Goal: Task Accomplishment & Management: Use online tool/utility

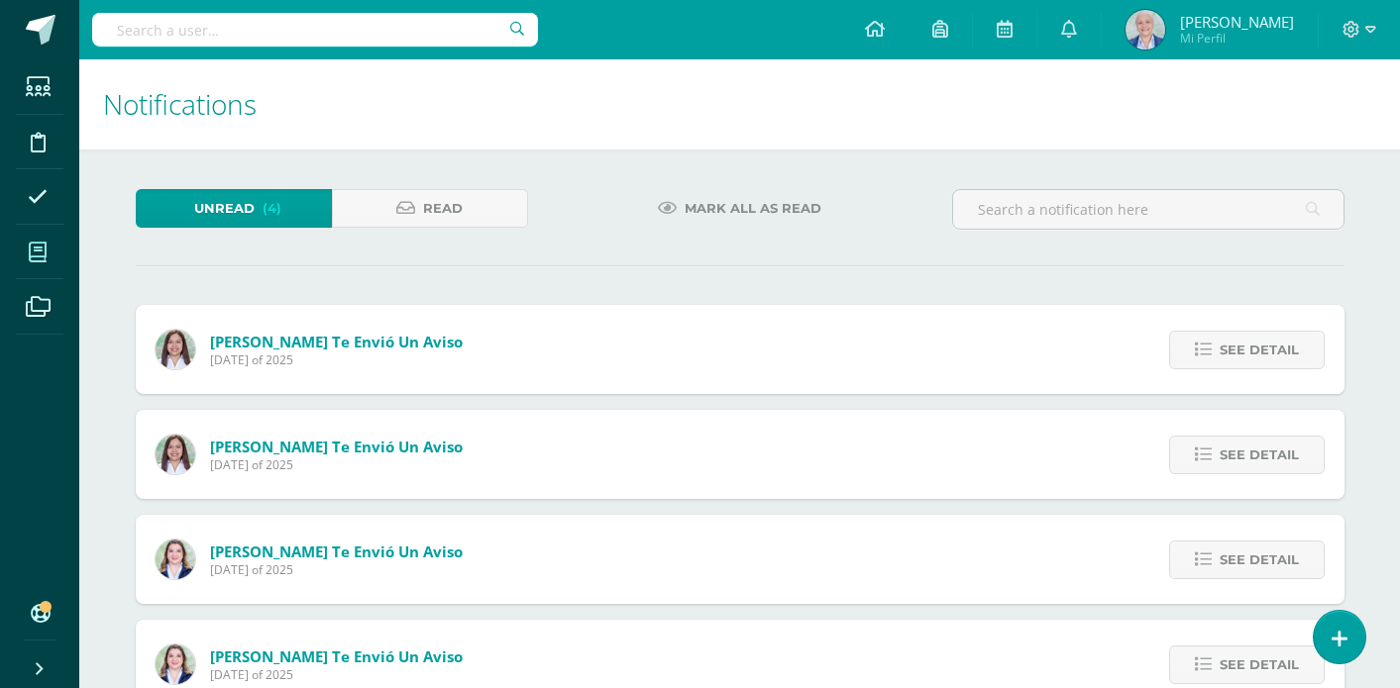
click at [35, 256] on icon at bounding box center [38, 253] width 18 height 20
click at [42, 256] on icon at bounding box center [38, 253] width 18 height 20
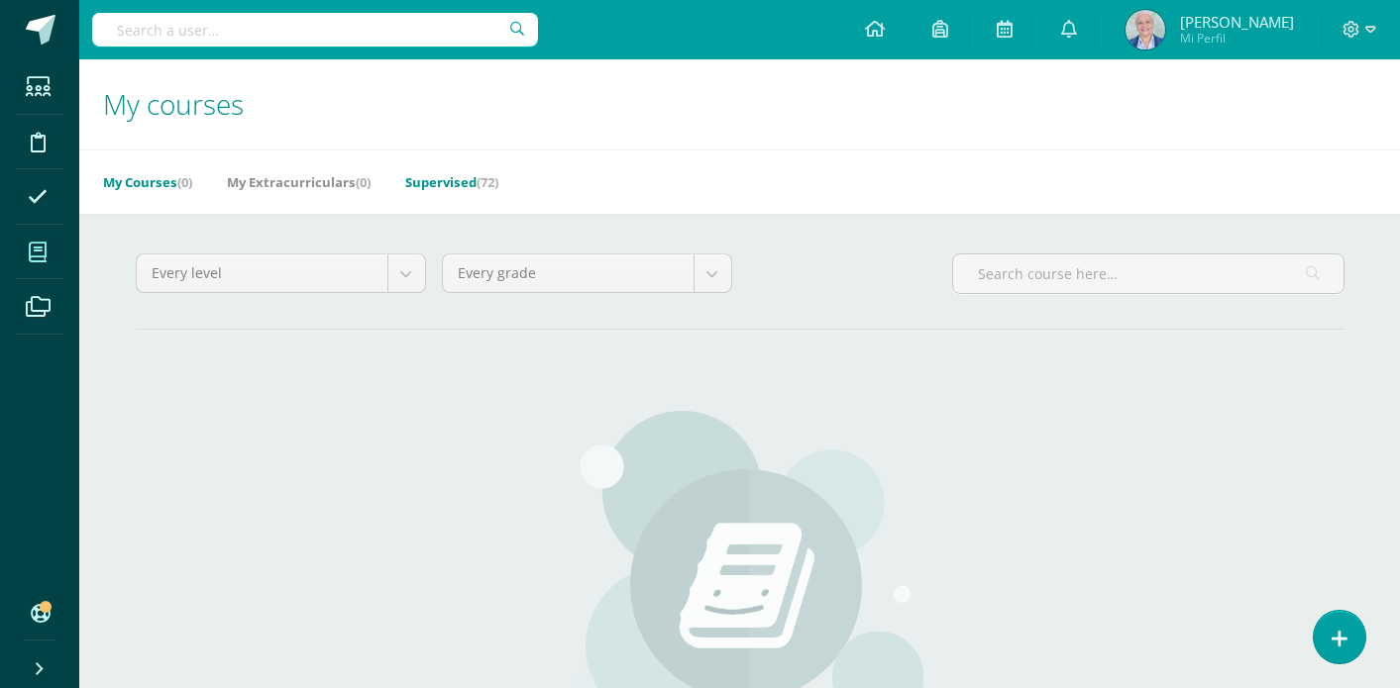
click at [436, 187] on link "Supervised (72)" at bounding box center [451, 182] width 93 height 32
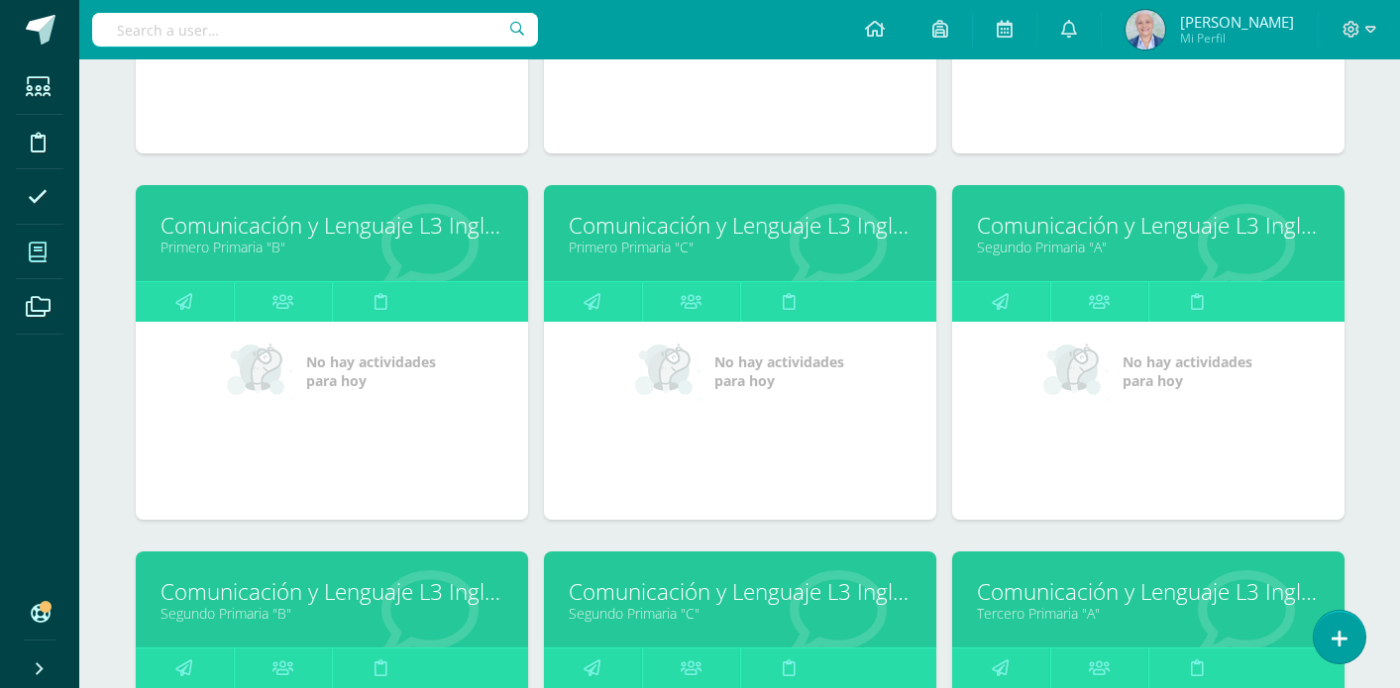
scroll to position [1286, 0]
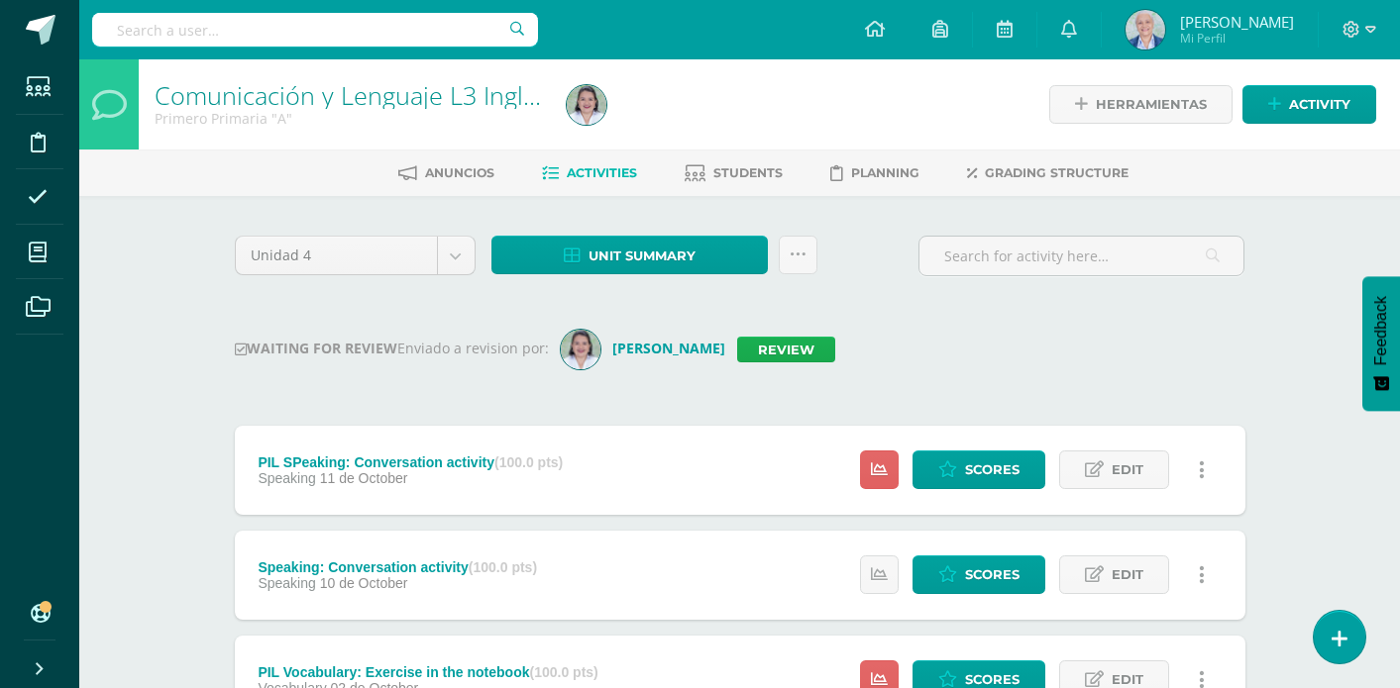
click at [816, 347] on link "Review" at bounding box center [786, 350] width 98 height 26
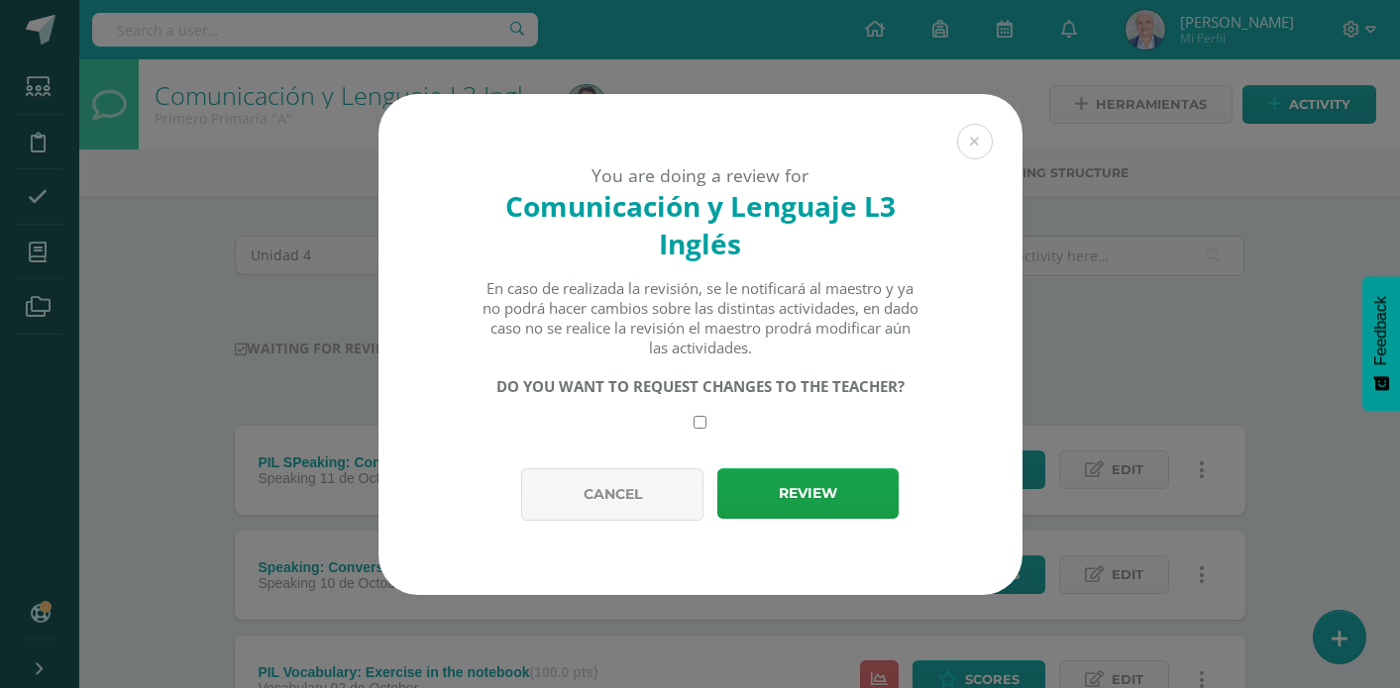
click at [701, 426] on input "checkbox" at bounding box center [699, 422] width 13 height 13
checkbox input "true"
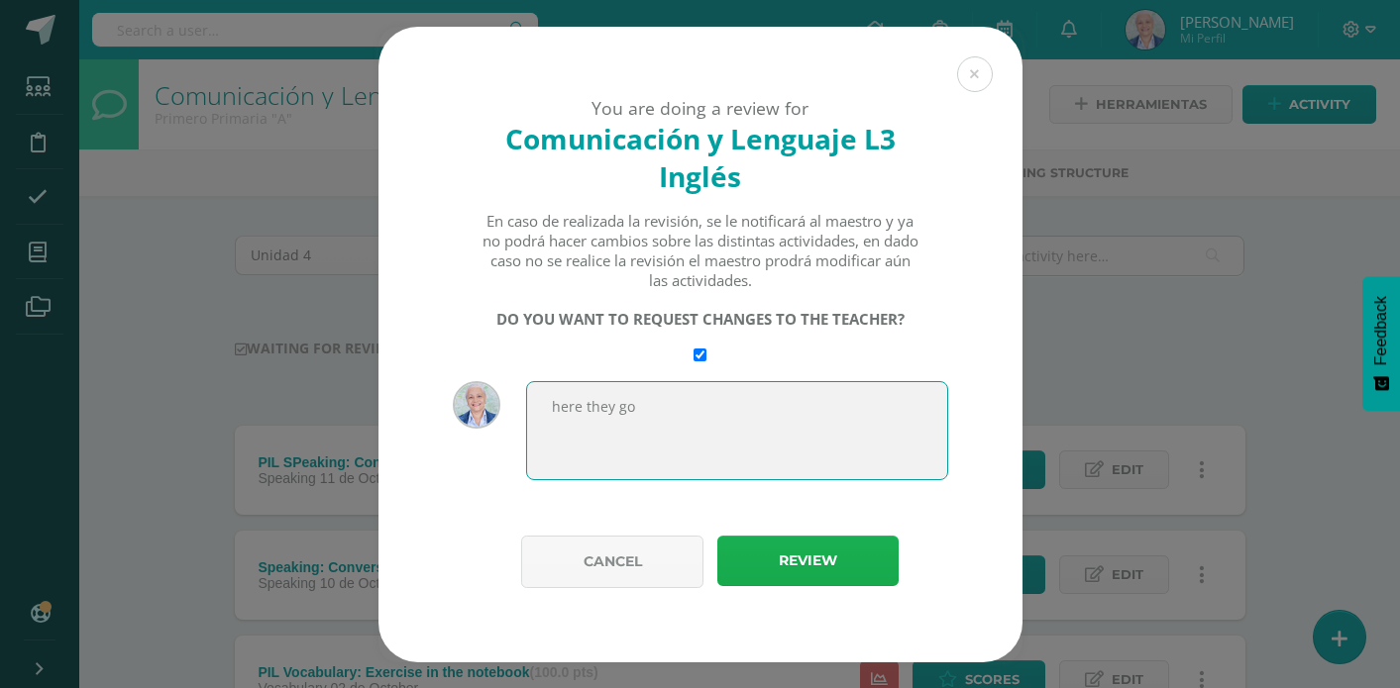
type textarea "here they go"
click at [778, 568] on button "Review" at bounding box center [807, 561] width 181 height 51
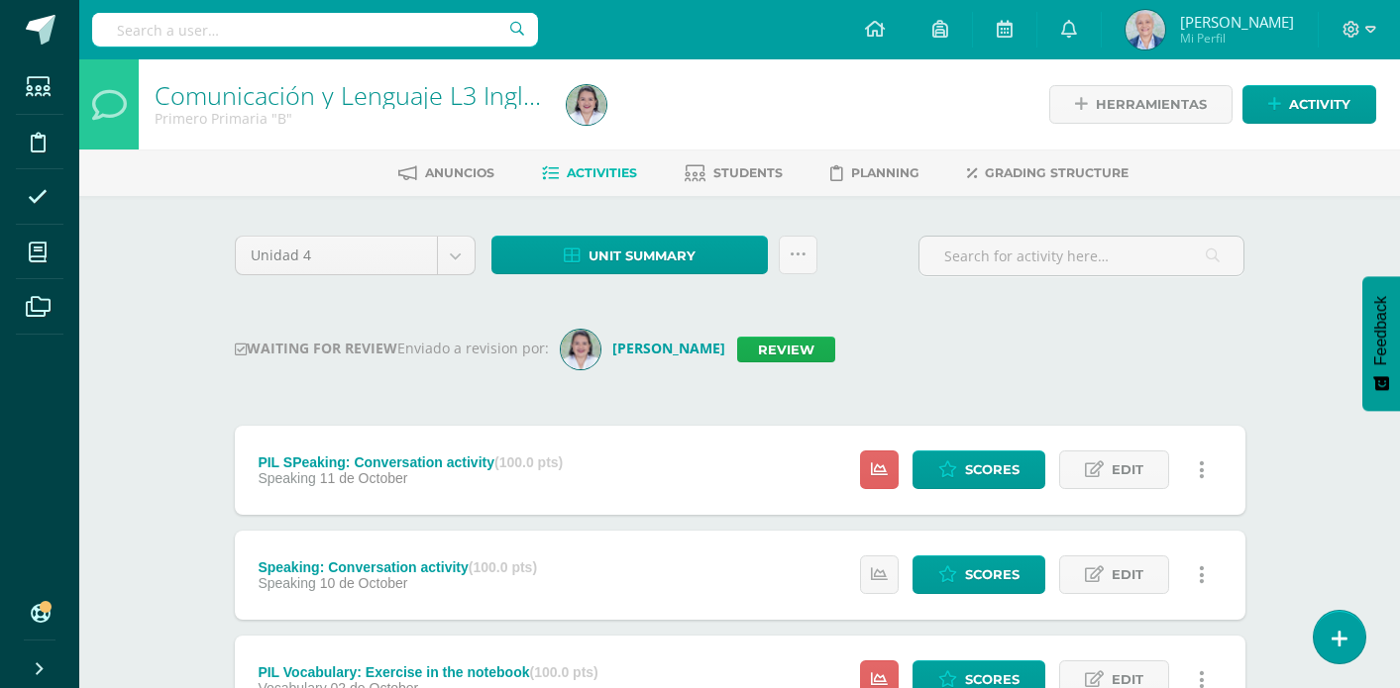
click at [820, 350] on link "Review" at bounding box center [786, 350] width 98 height 26
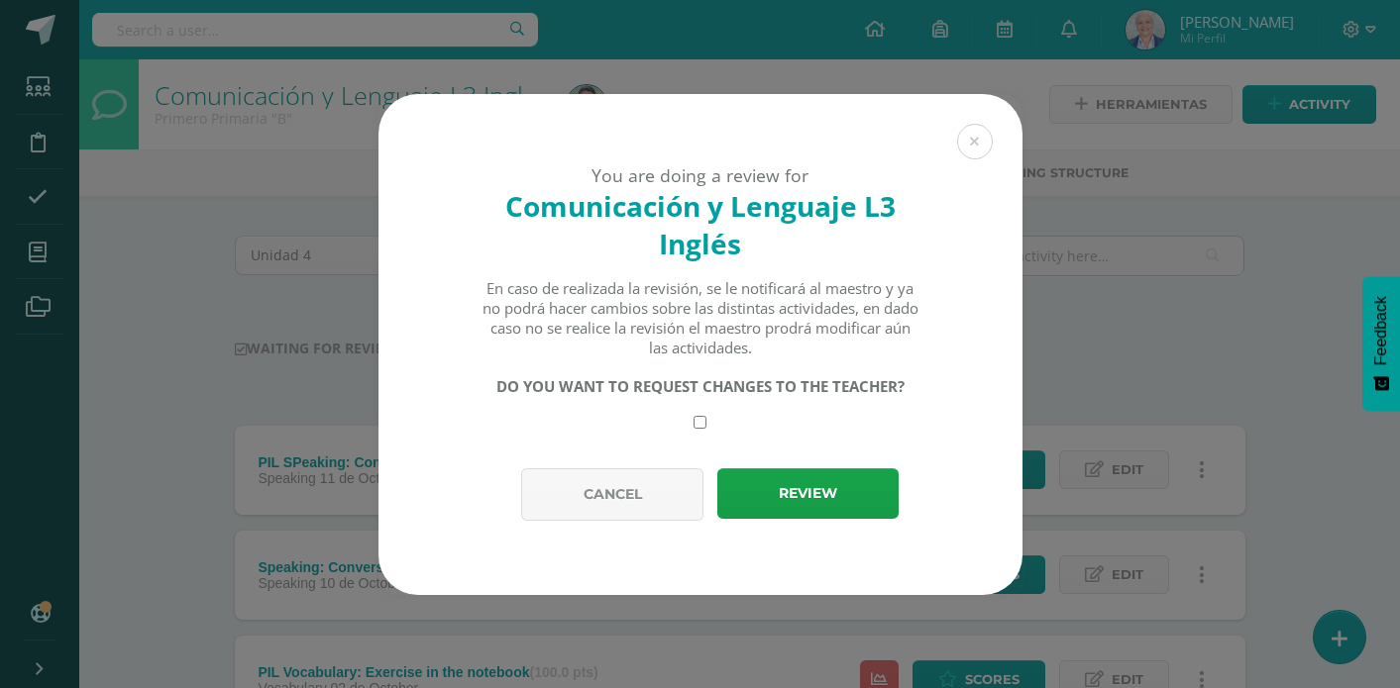
click at [695, 422] on input "checkbox" at bounding box center [699, 422] width 13 height 13
checkbox input "true"
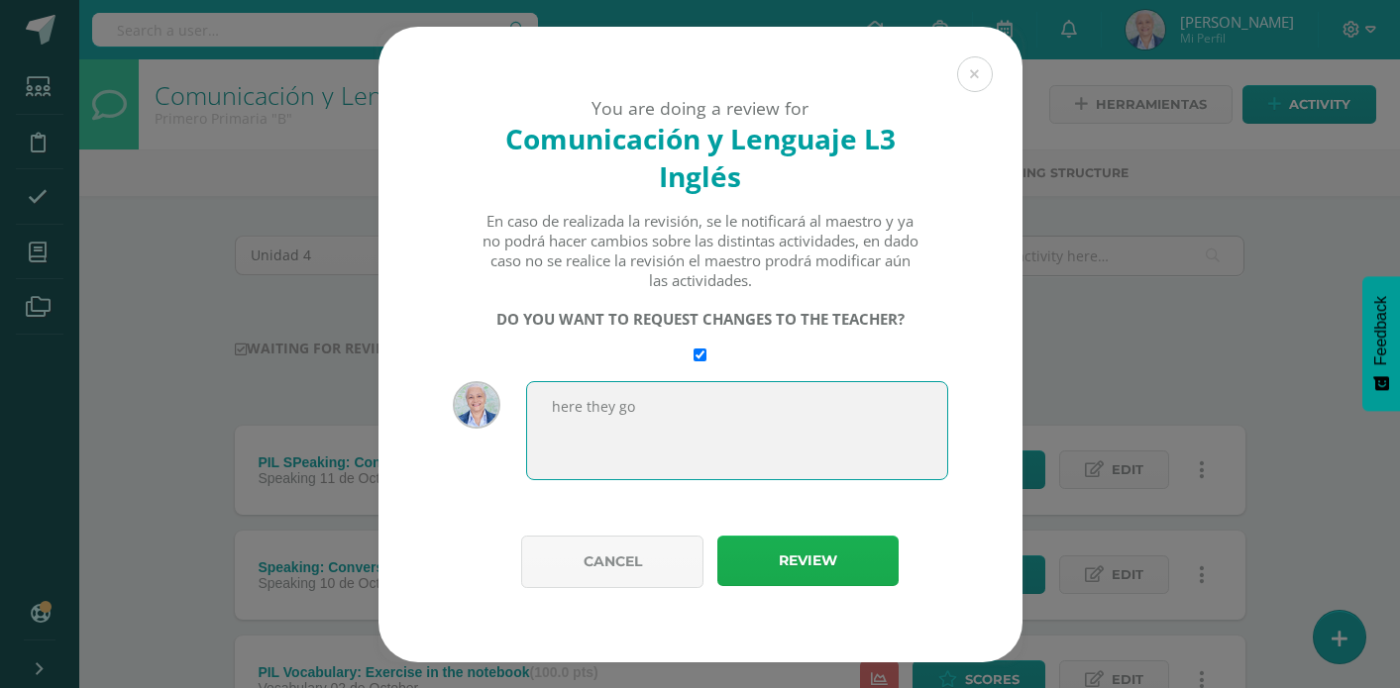
type textarea "here they go"
click at [824, 569] on button "Review" at bounding box center [807, 561] width 181 height 51
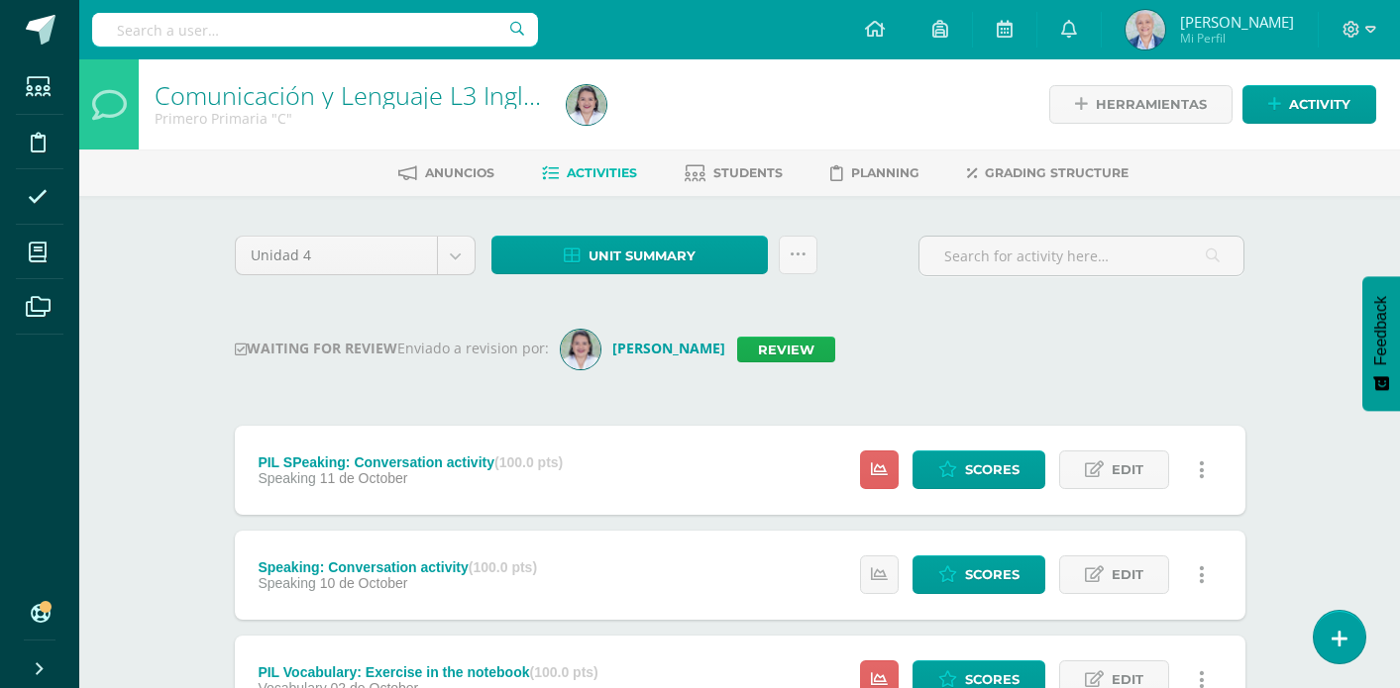
click at [811, 349] on link "Review" at bounding box center [786, 350] width 98 height 26
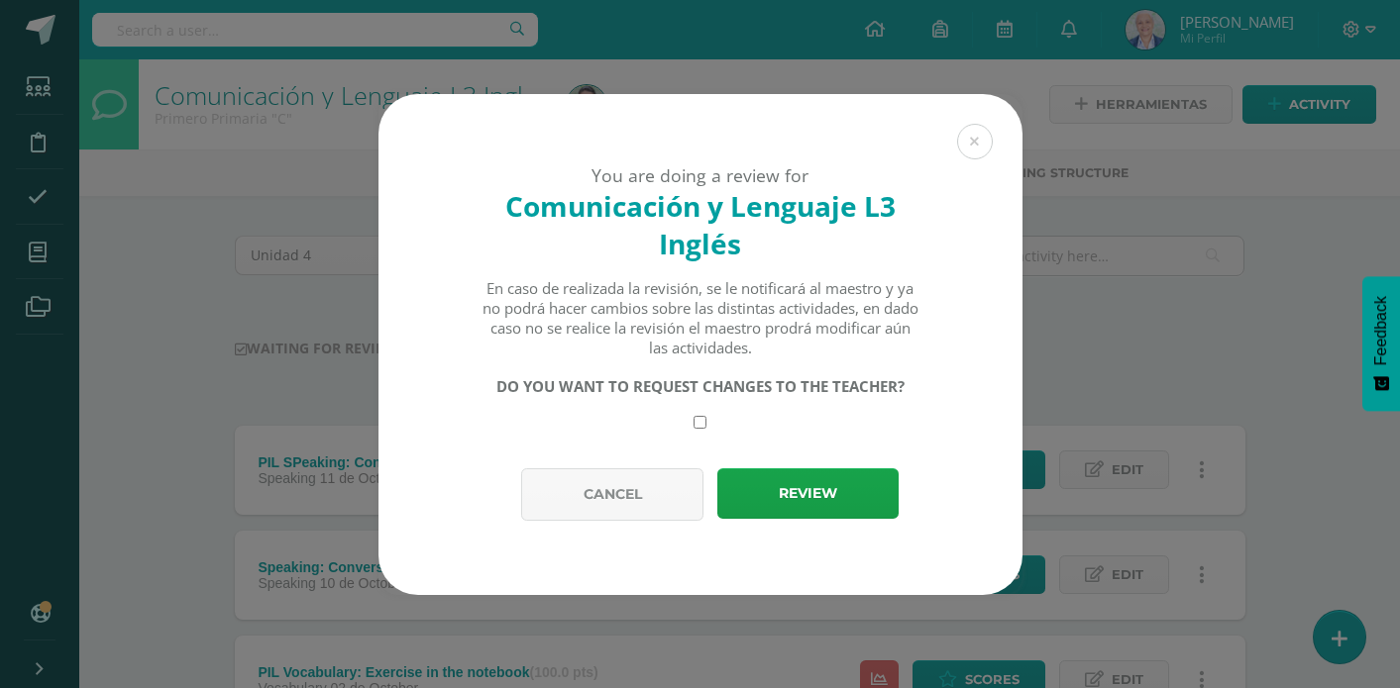
click at [700, 416] on input "checkbox" at bounding box center [699, 422] width 13 height 13
checkbox input "true"
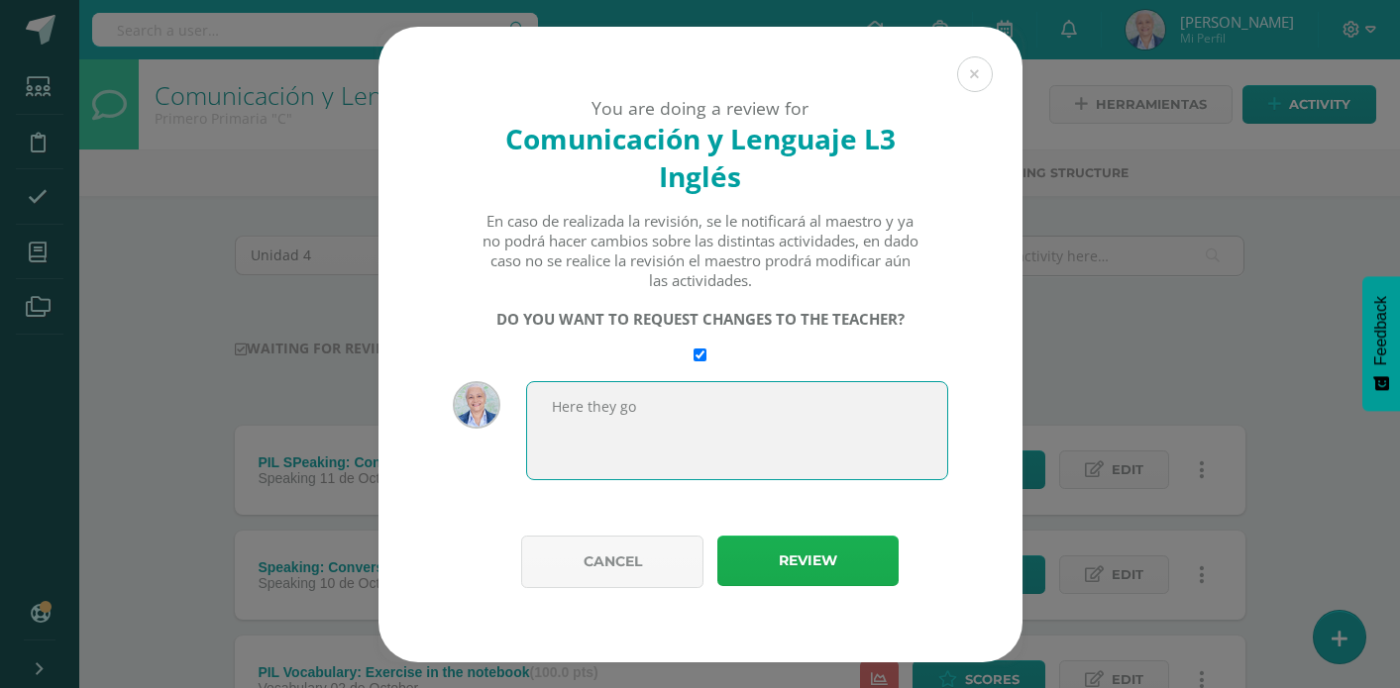
type textarea "Here they go"
click at [801, 556] on button "Review" at bounding box center [807, 561] width 181 height 51
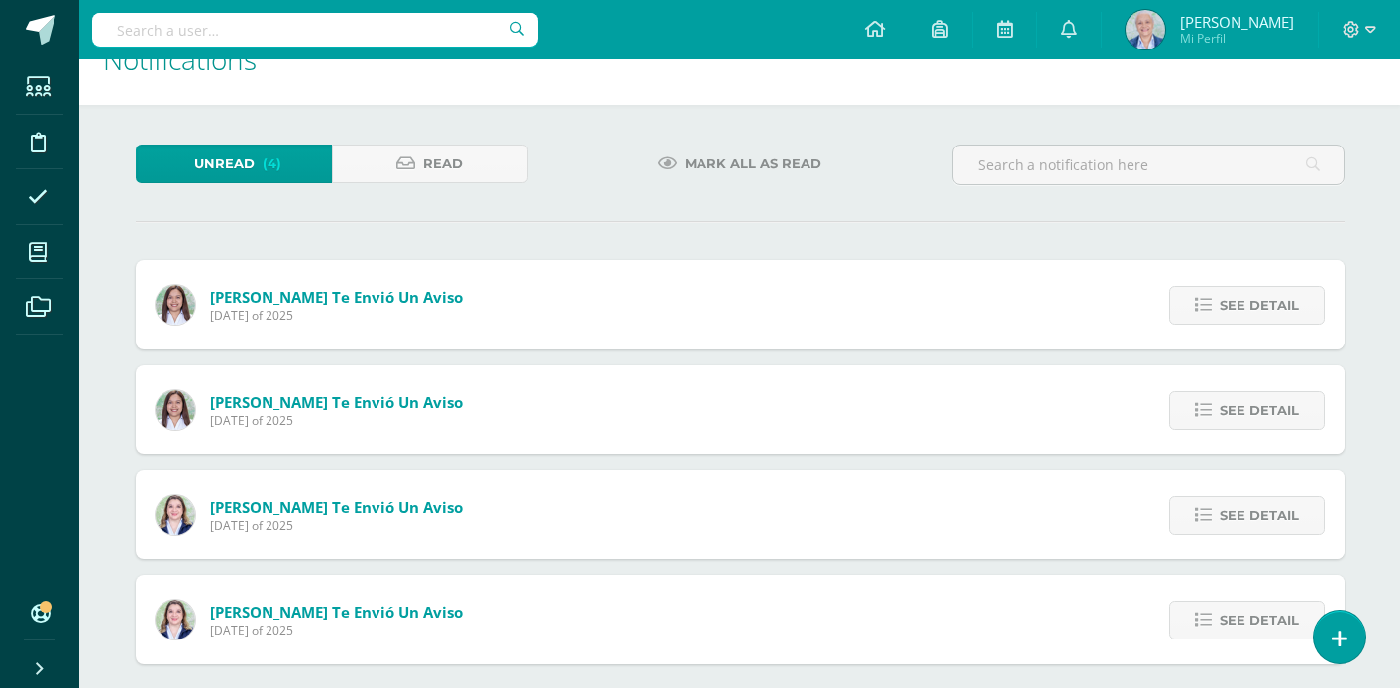
scroll to position [43, 0]
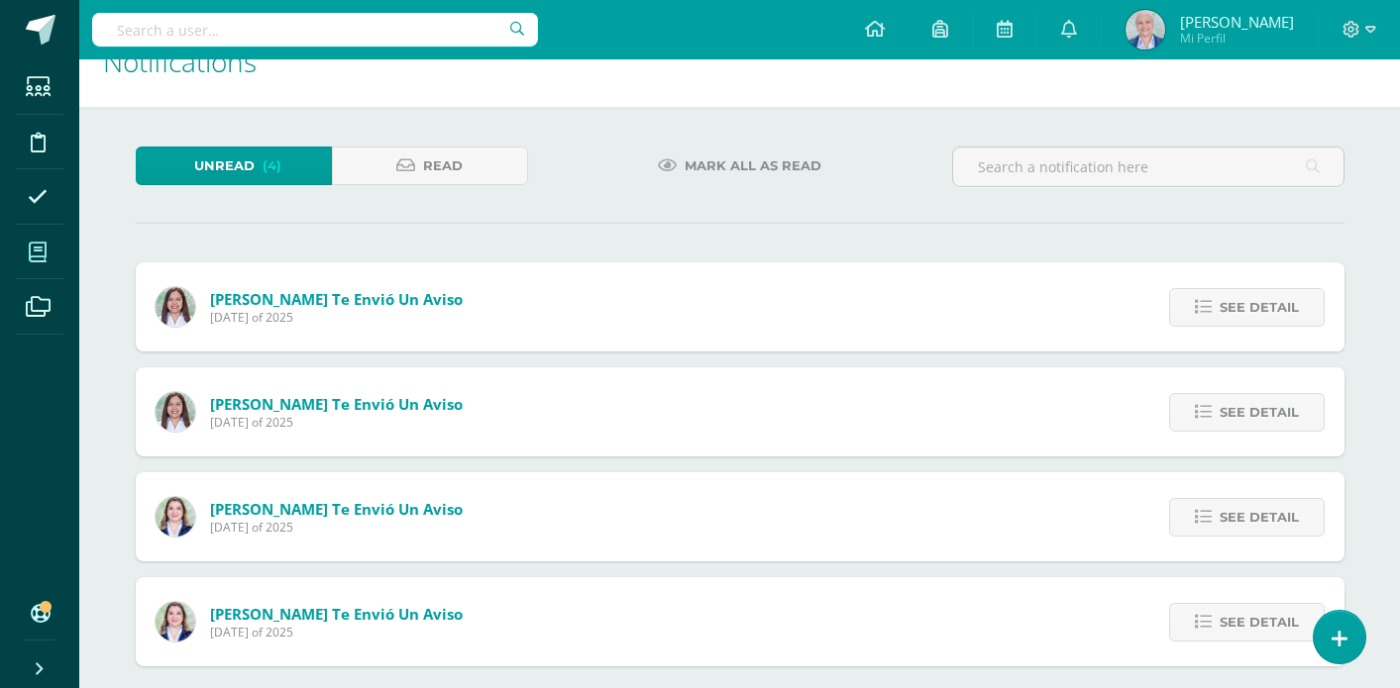
click at [34, 255] on icon at bounding box center [38, 253] width 18 height 20
